Goal: Find specific page/section: Find specific page/section

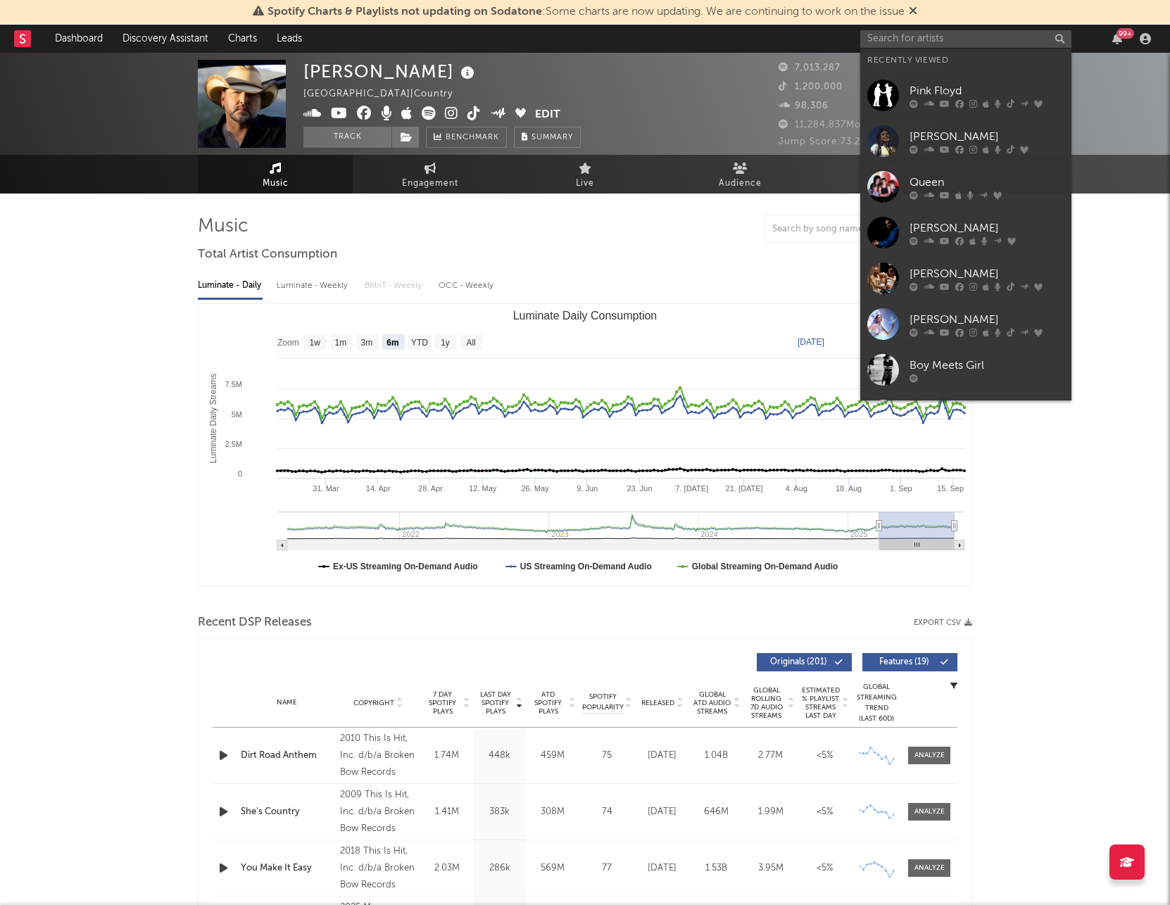
select select "6m"
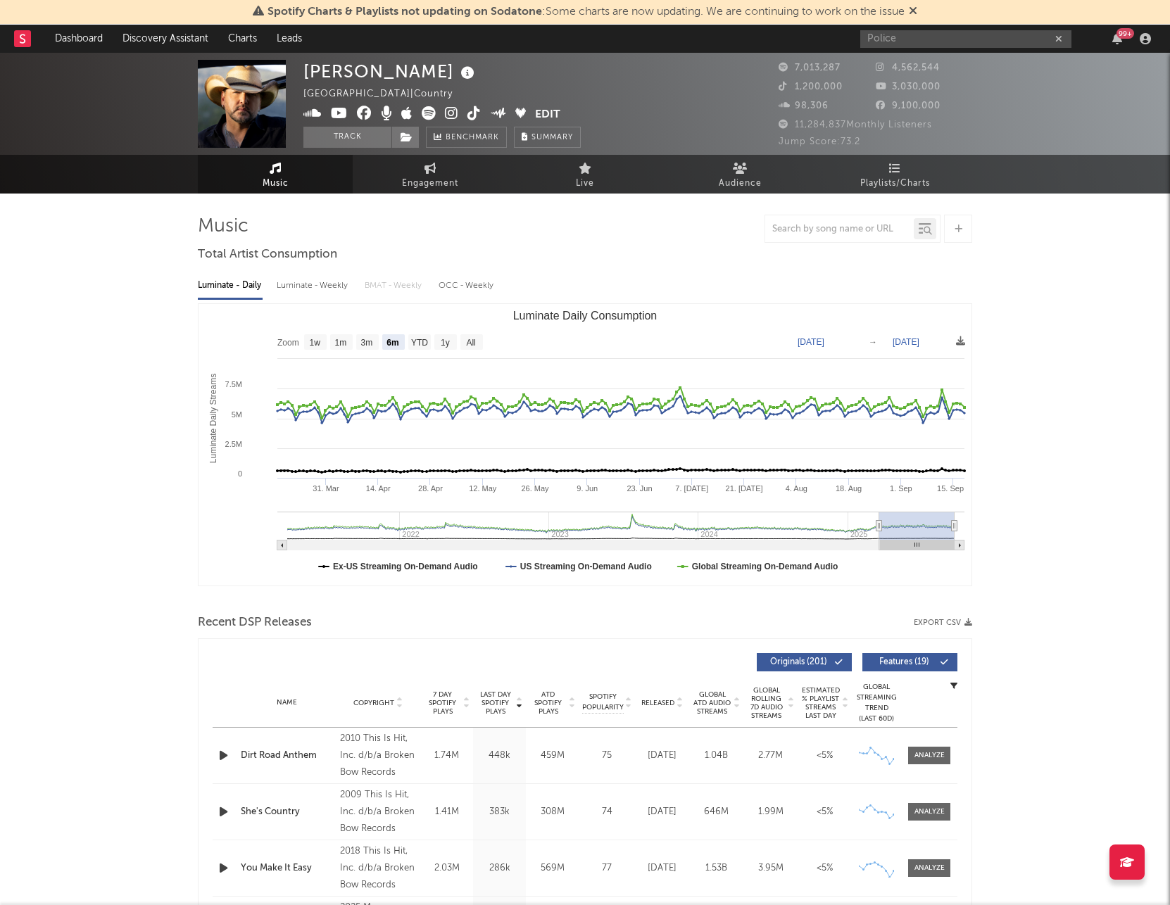
click at [917, 39] on input "Police" at bounding box center [965, 39] width 211 height 18
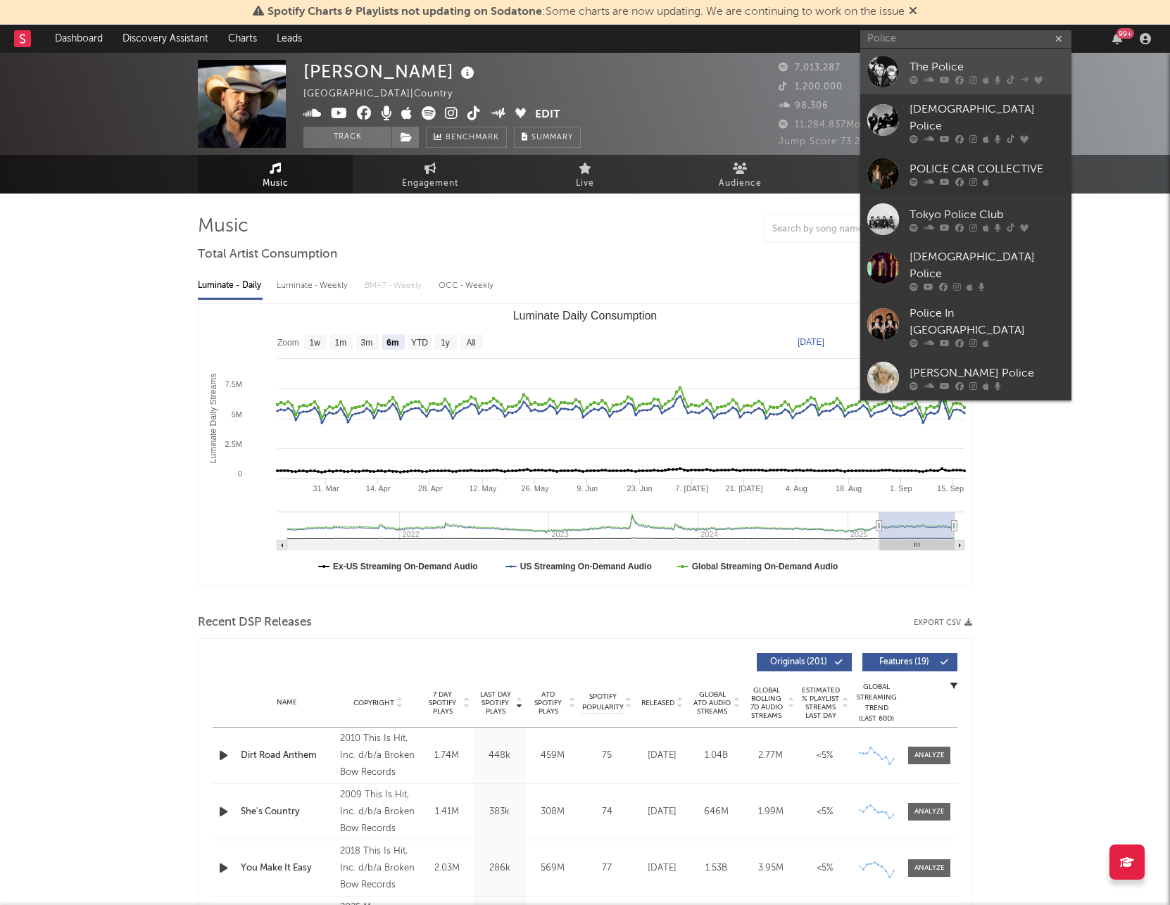
type input "Police"
click at [948, 70] on div "The Police" at bounding box center [987, 66] width 155 height 17
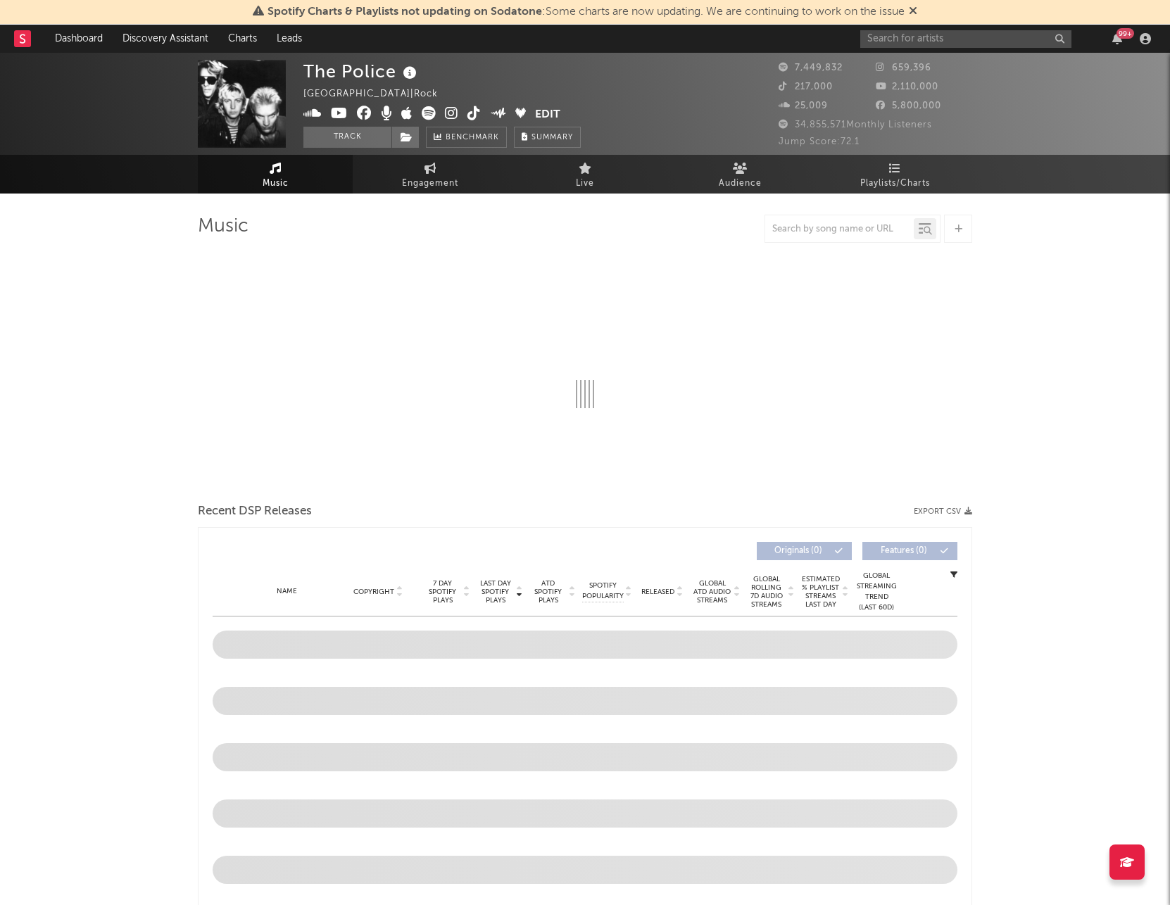
select select "6m"
